Goal: Check status

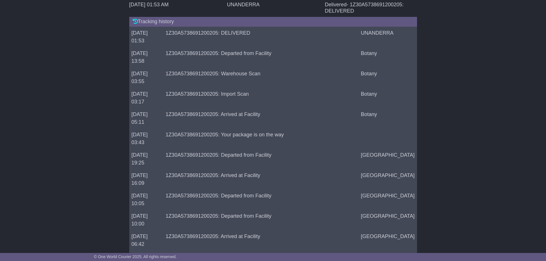
scroll to position [143, 0]
